Goal: Task Accomplishment & Management: Use online tool/utility

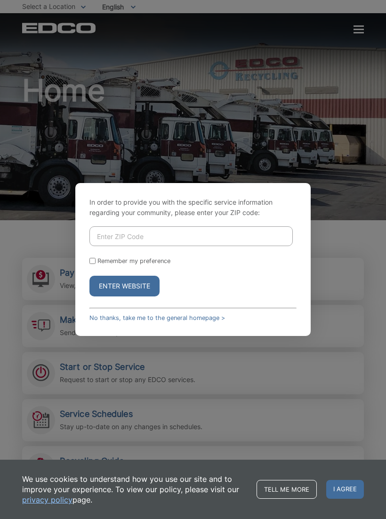
click at [111, 241] on input "Enter ZIP Code" at bounding box center [190, 237] width 203 height 20
type input "92020"
click at [106, 291] on button "Enter Website" at bounding box center [124, 286] width 70 height 21
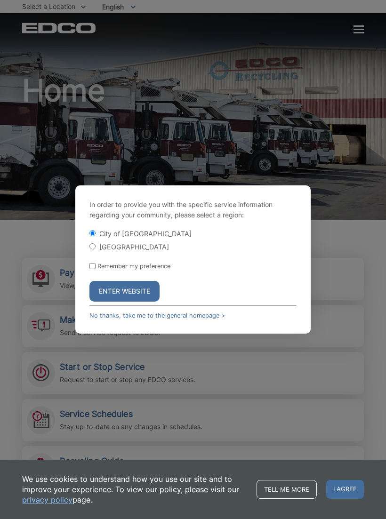
click at [107, 296] on button "Enter Website" at bounding box center [124, 291] width 70 height 21
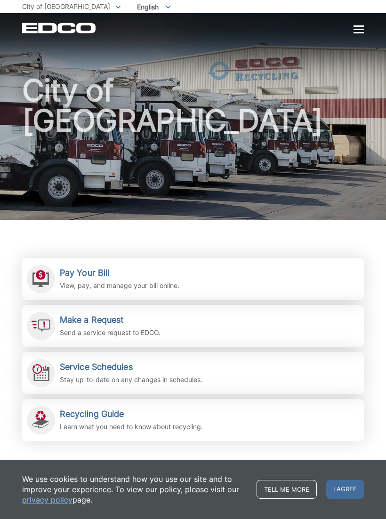
click at [79, 275] on h2 "Pay Your Bill" at bounding box center [120, 273] width 120 height 10
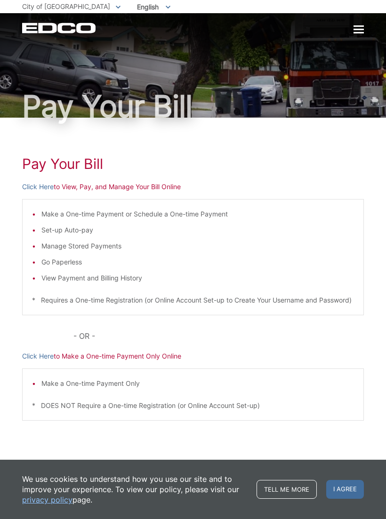
click at [346, 491] on span "I agree" at bounding box center [345, 489] width 38 height 19
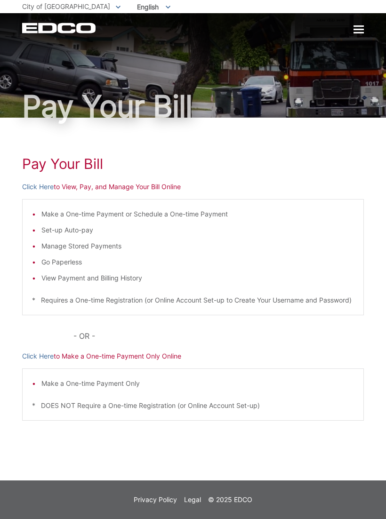
click at [77, 186] on p "Click Here to View, Pay, and Manage Your Bill Online" at bounding box center [193, 187] width 342 height 10
click at [32, 184] on link "Click Here" at bounding box center [38, 187] width 32 height 10
click at [363, 29] on div at bounding box center [359, 29] width 10 height 1
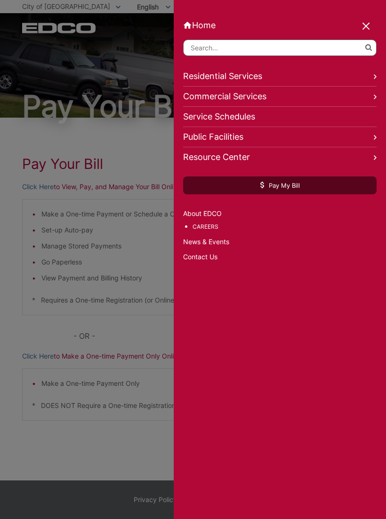
click at [205, 75] on link "Residential Services" at bounding box center [280, 76] width 194 height 20
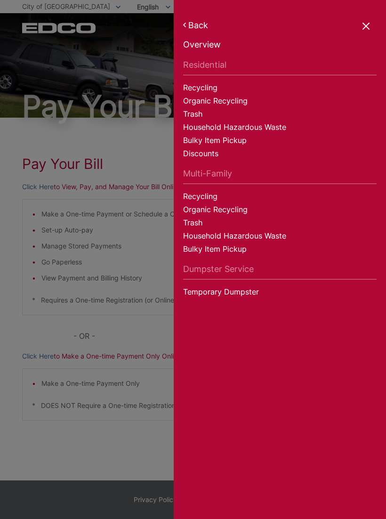
click at [366, 29] on div at bounding box center [366, 26] width 13 height 13
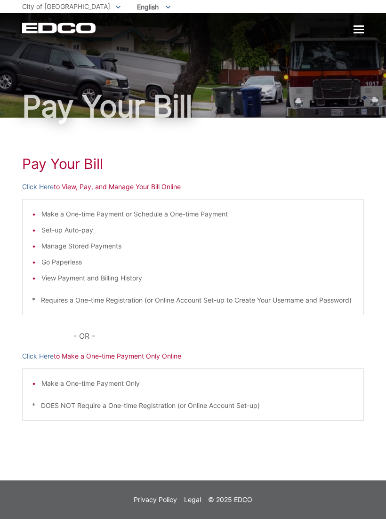
click at [361, 30] on div at bounding box center [359, 29] width 10 height 1
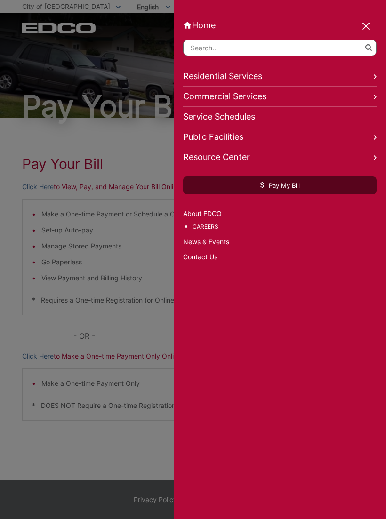
click at [202, 120] on link "Service Schedules" at bounding box center [280, 117] width 194 height 20
click at [368, 26] on div at bounding box center [366, 26] width 13 height 13
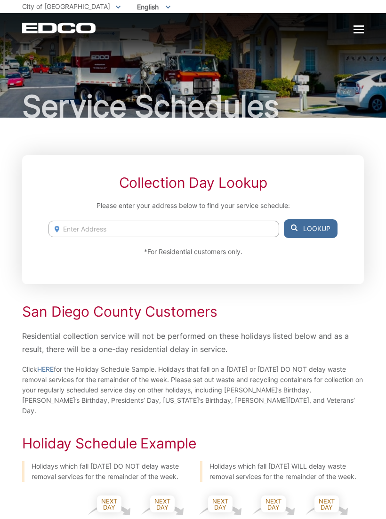
click at [82, 223] on input "Enter Address" at bounding box center [164, 229] width 231 height 16
click at [97, 247] on li "1276 Lorna Ave, El Cajon, CA, 92020" at bounding box center [164, 248] width 231 height 14
type input "1276 Lorna Ave, El Cajon, CA, 92020"
